Goal: Find specific page/section: Find specific page/section

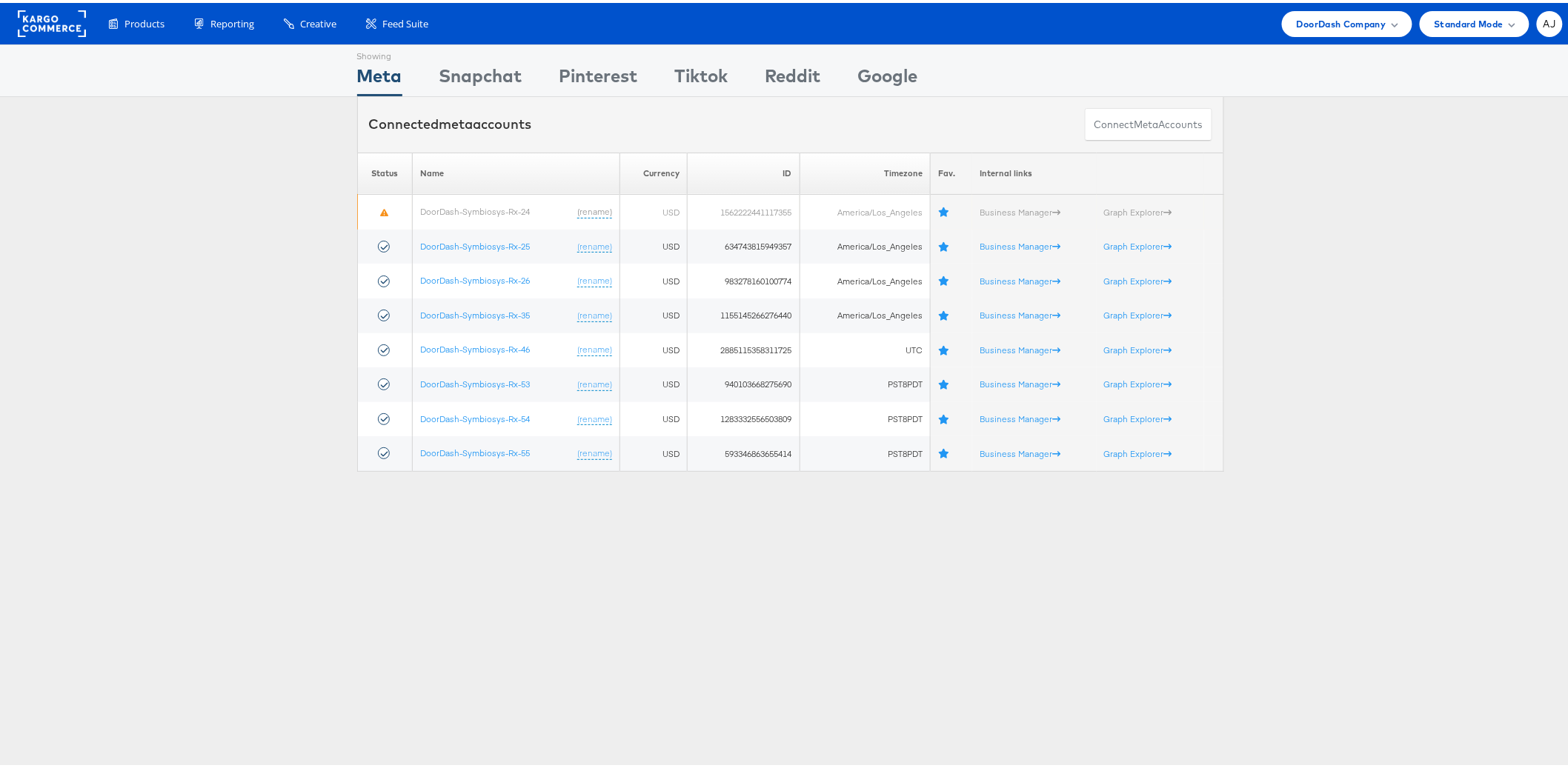
click at [618, 614] on div "Showing Meta Showing [GEOGRAPHIC_DATA] Showing Pinterest Showing Tiktok Showing…" at bounding box center [790, 411] width 1581 height 740
click at [1328, 29] on div "DoorDash Company" at bounding box center [1347, 21] width 130 height 26
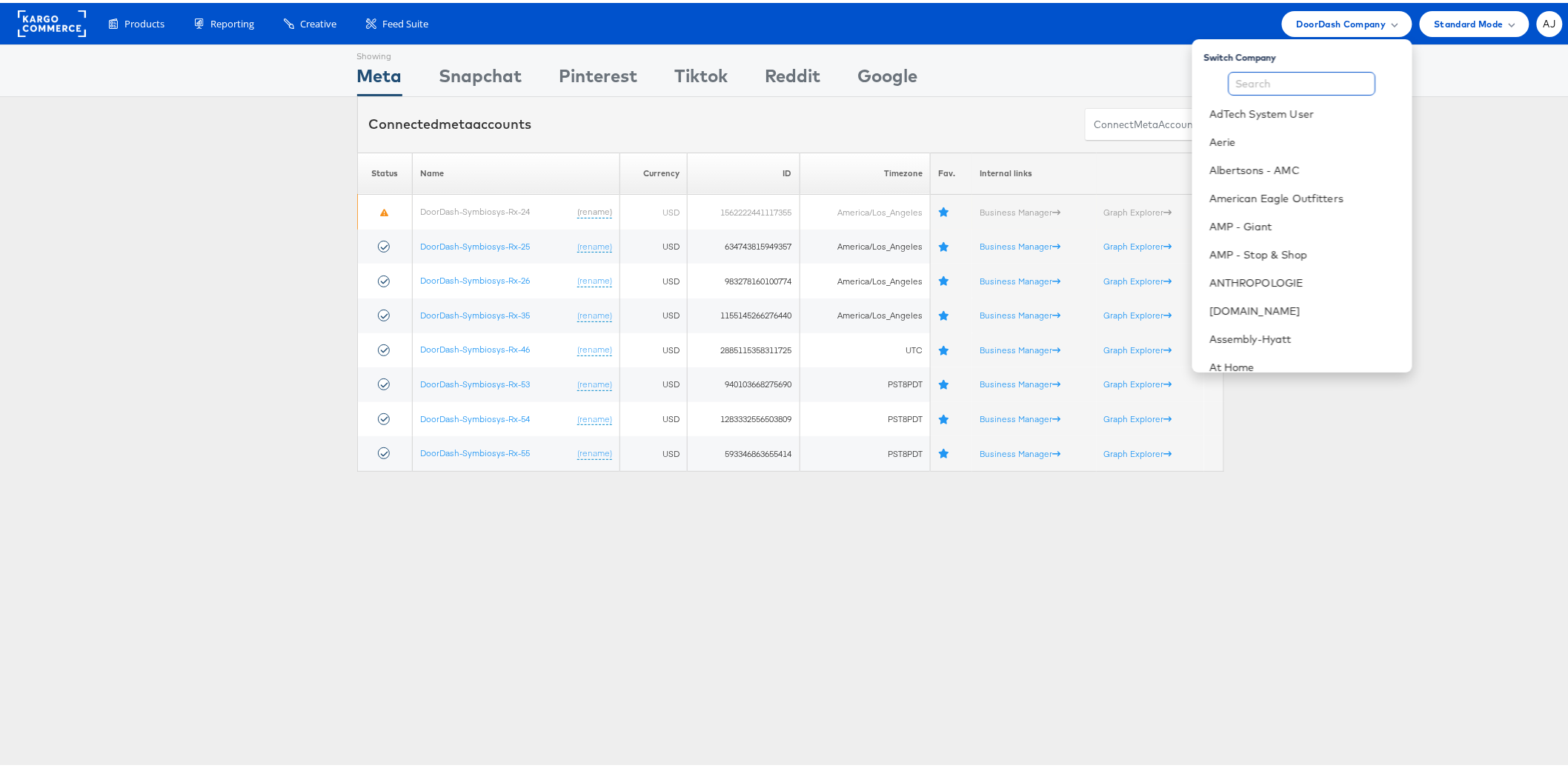
click at [1266, 91] on input "text" at bounding box center [1301, 81] width 147 height 24
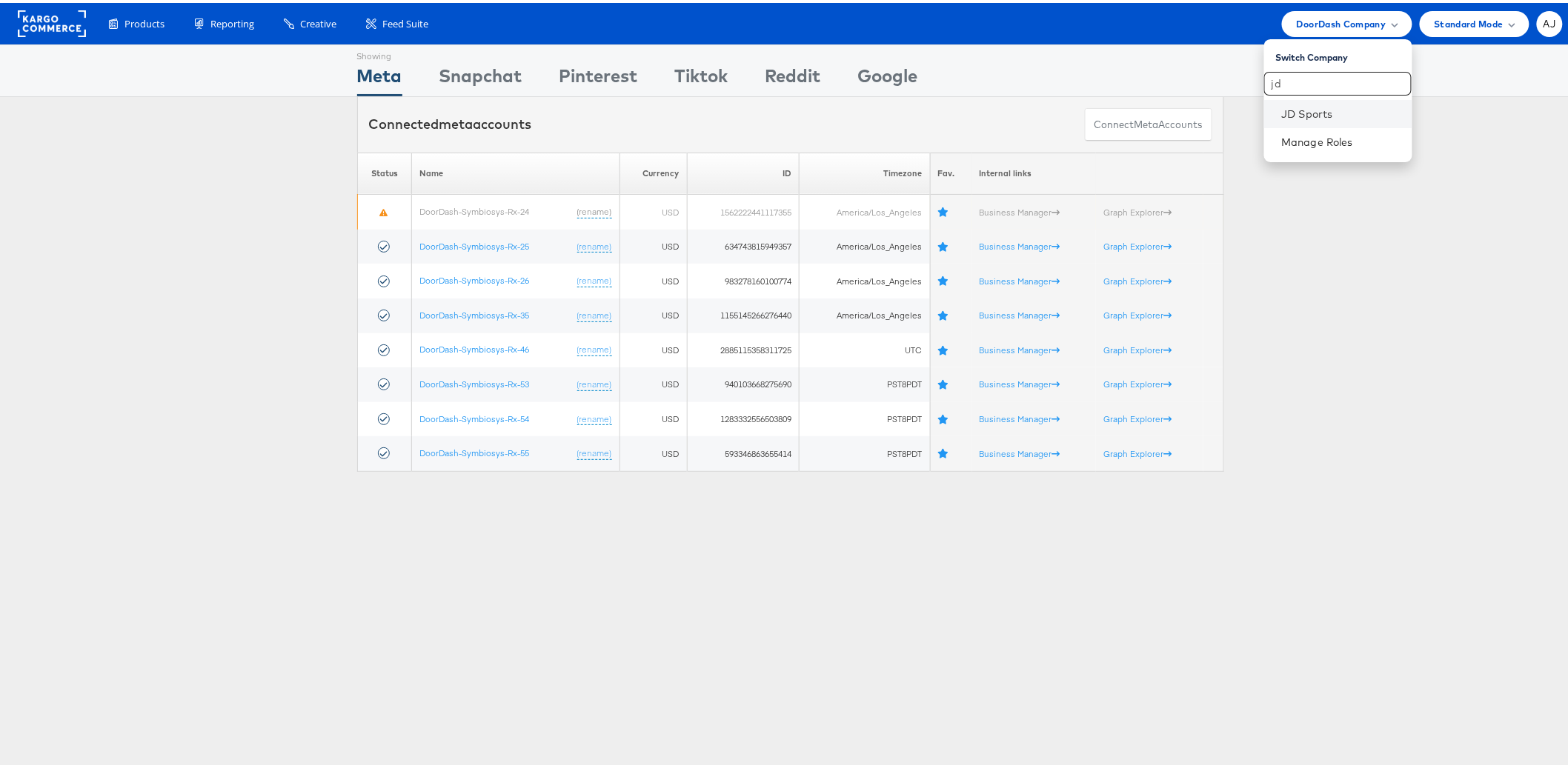
click at [1290, 122] on li "JD Sports" at bounding box center [1338, 110] width 148 height 28
click at [1298, 114] on link "JD Sports" at bounding box center [1341, 111] width 119 height 15
click at [1298, 81] on input "jd" at bounding box center [1338, 81] width 147 height 24
type input "finish"
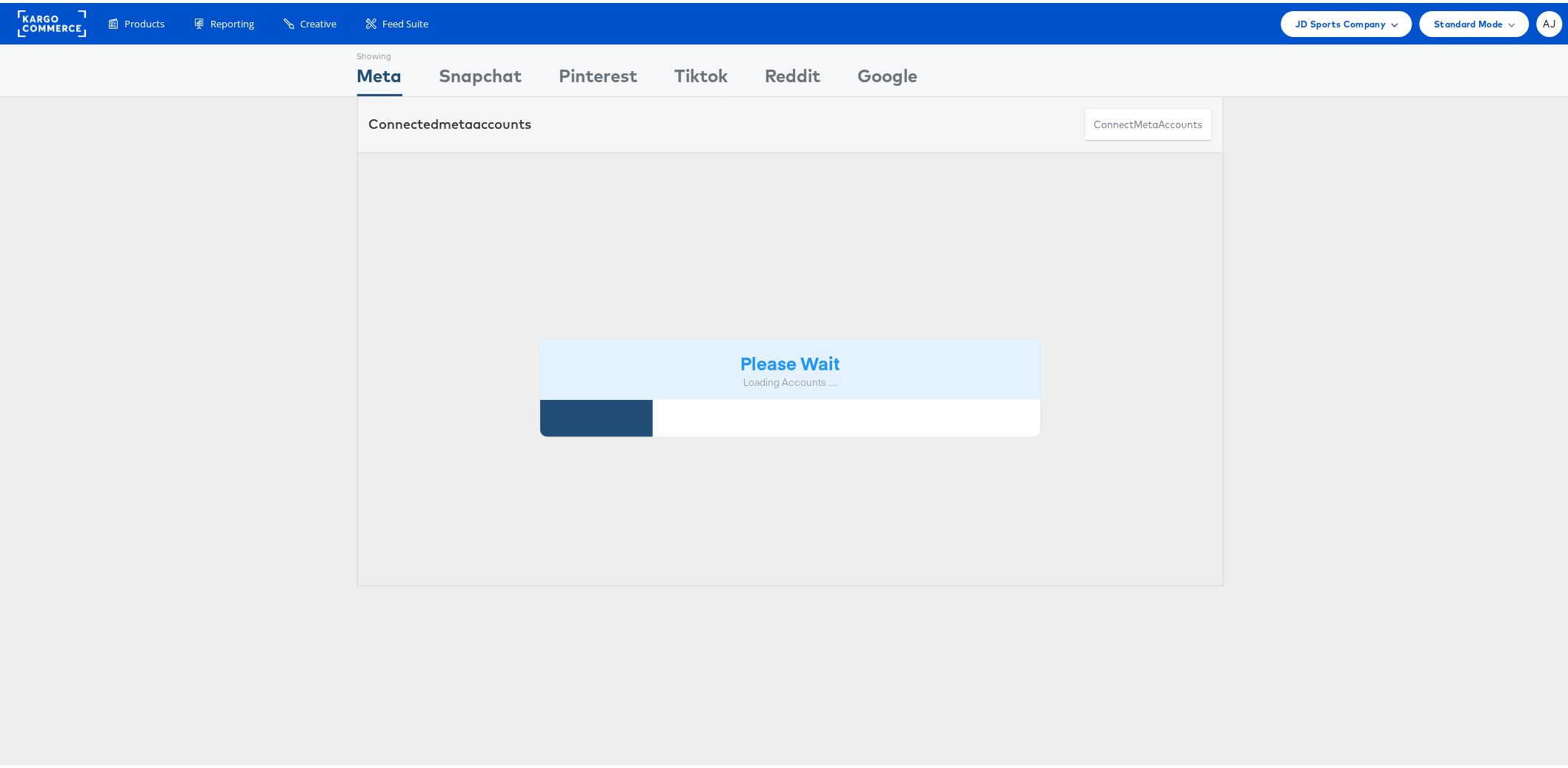
click at [1316, 24] on span "JD Sports Company" at bounding box center [1342, 21] width 91 height 16
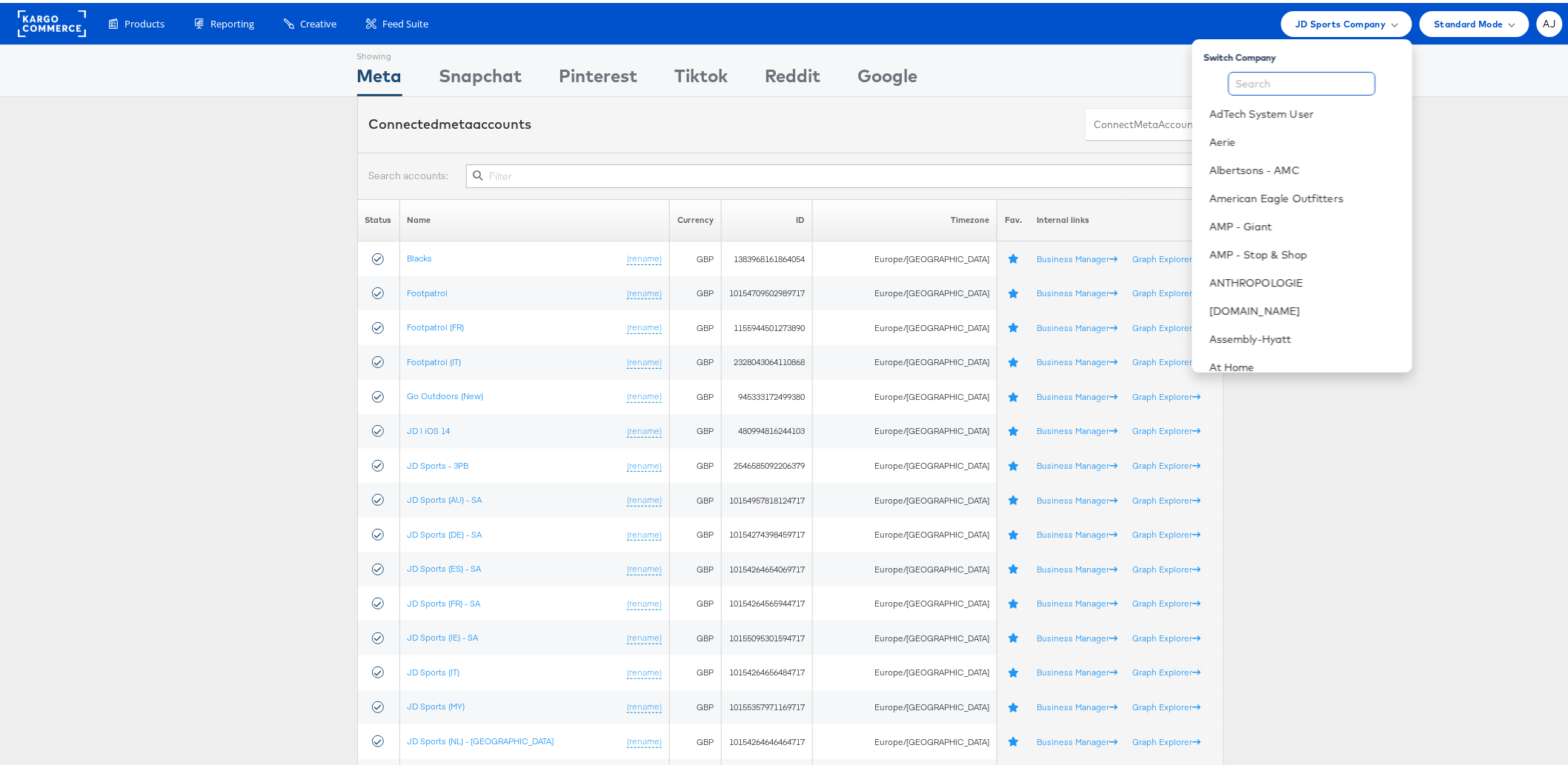
click at [1319, 71] on input "text" at bounding box center [1301, 81] width 147 height 24
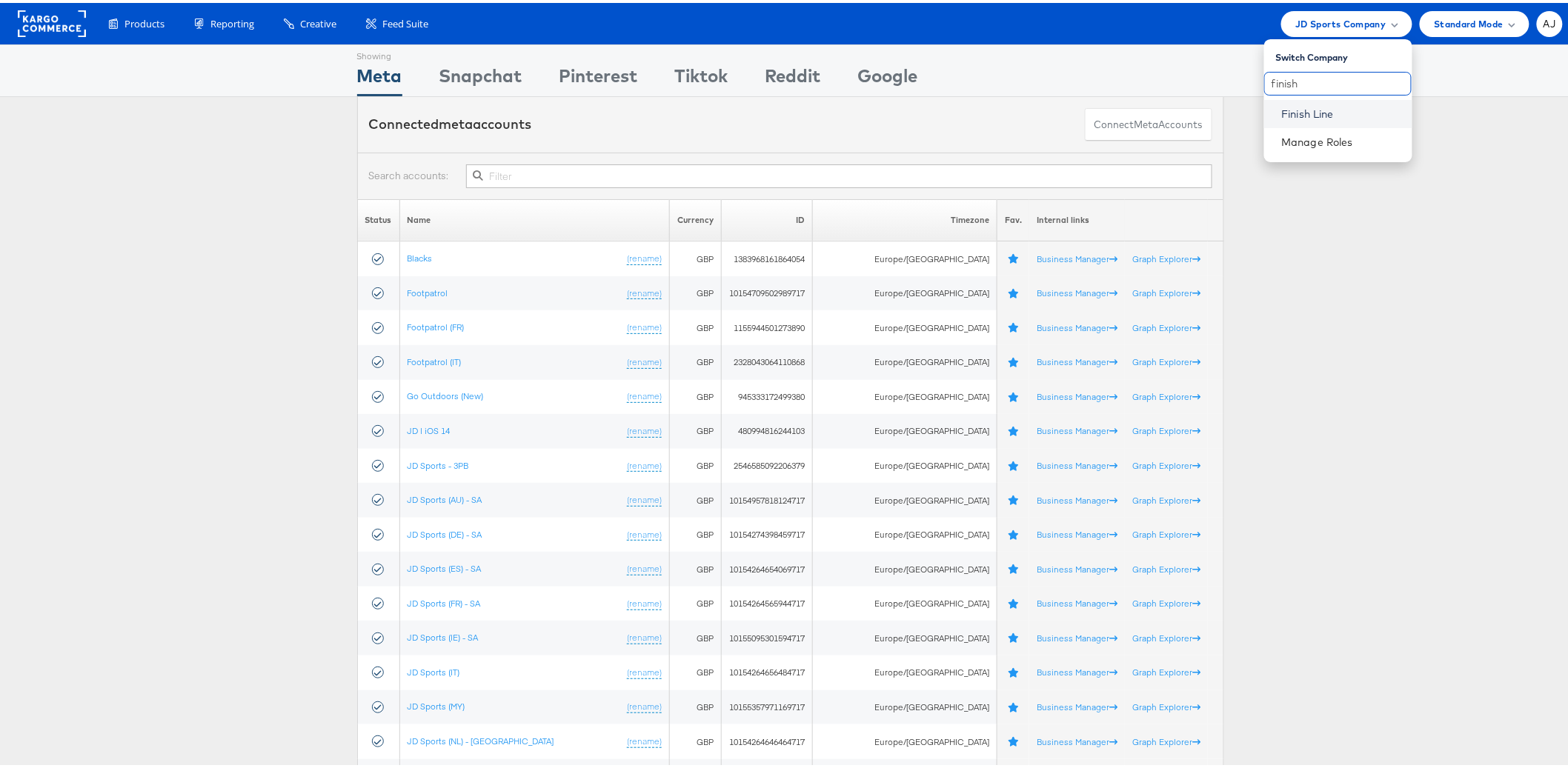
type input "finish"
click at [1326, 104] on link "Finish Line" at bounding box center [1341, 111] width 119 height 15
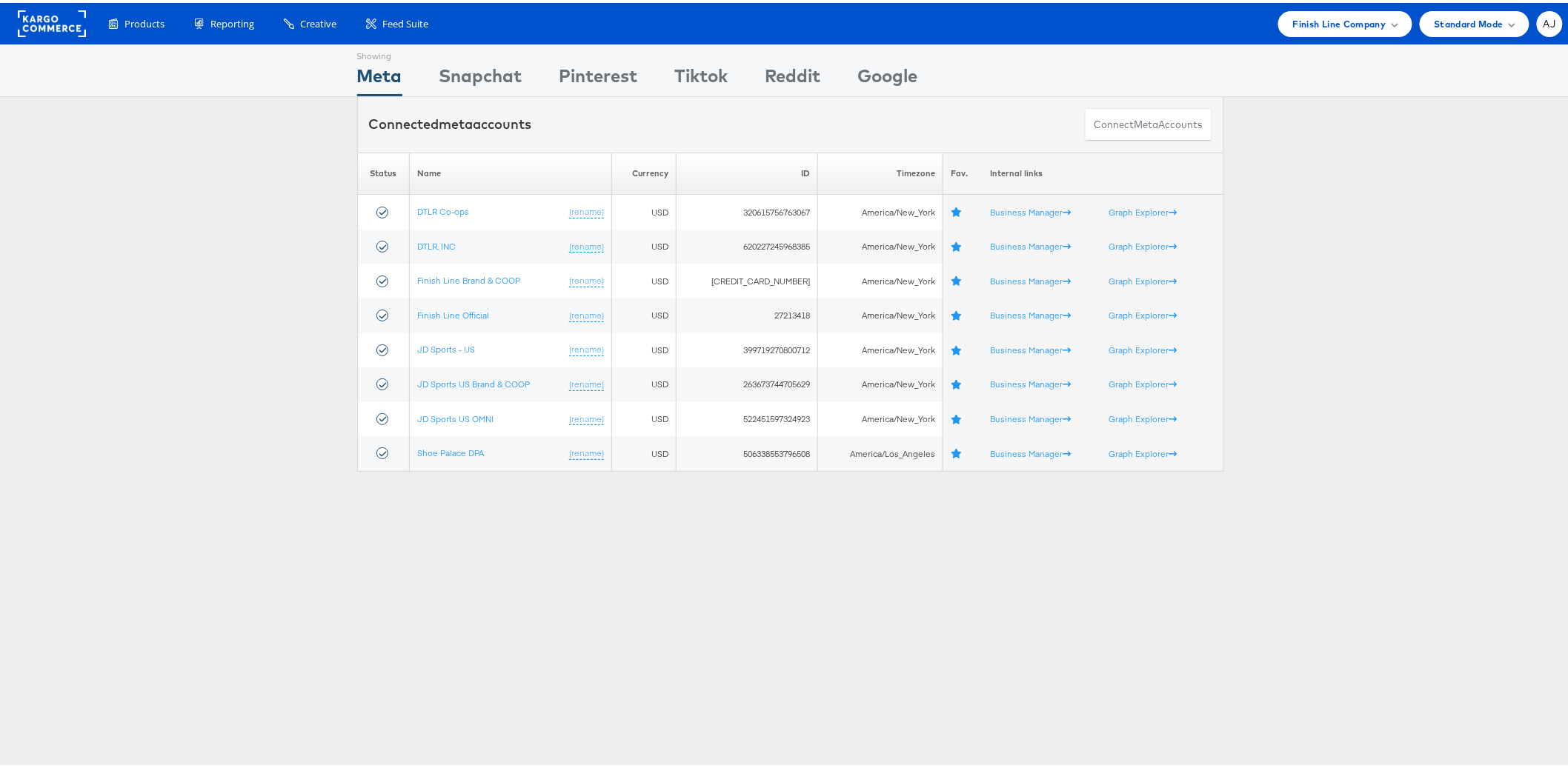
click at [161, 431] on div "Please Wait Loading Accounts .... Status Name Currency ID Timezone Fav. Interna…" at bounding box center [790, 309] width 1581 height 319
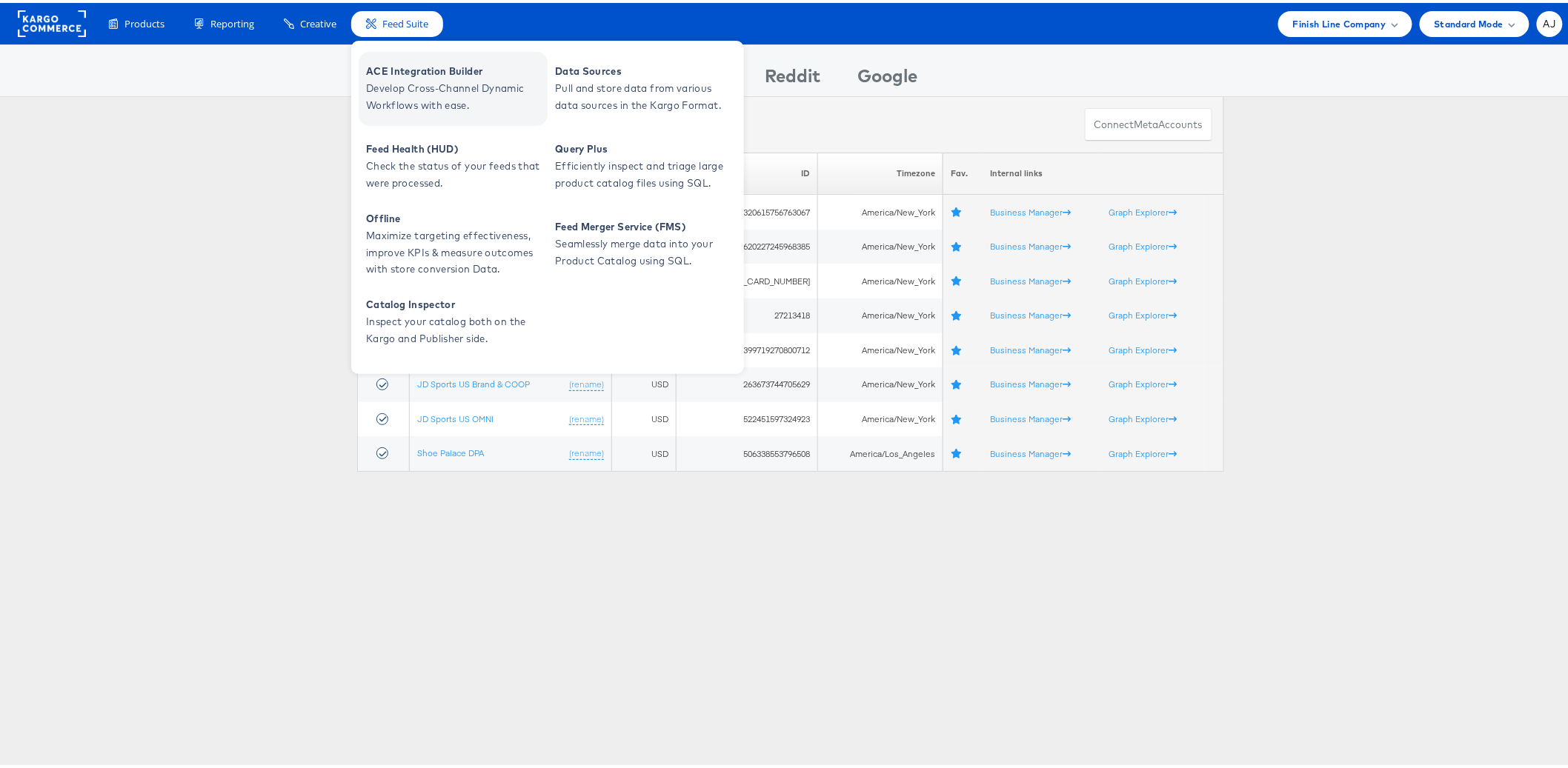
click at [416, 63] on span "ACE Integration Builder" at bounding box center [455, 68] width 178 height 17
